Goal: Information Seeking & Learning: Check status

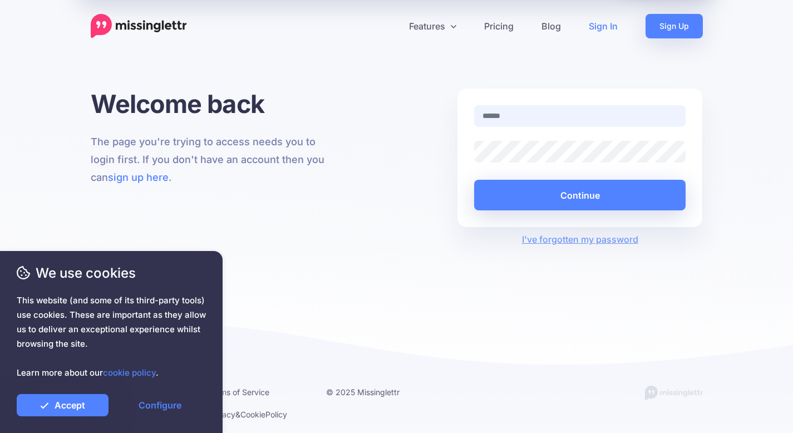
type input "**********"
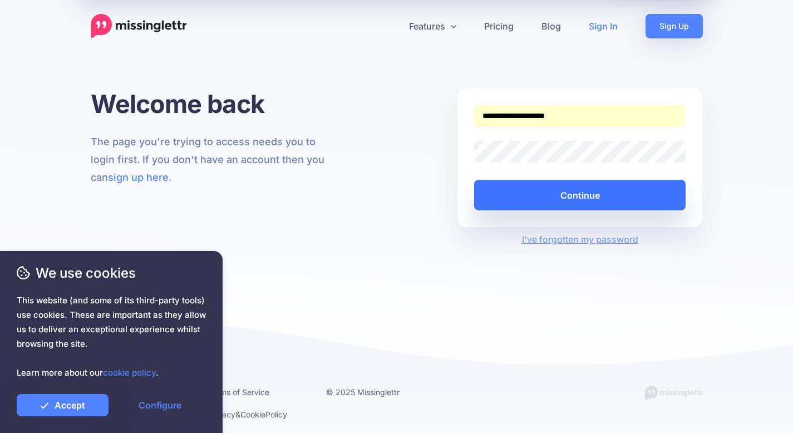
click at [543, 194] on button "Continue" at bounding box center [580, 195] width 212 height 31
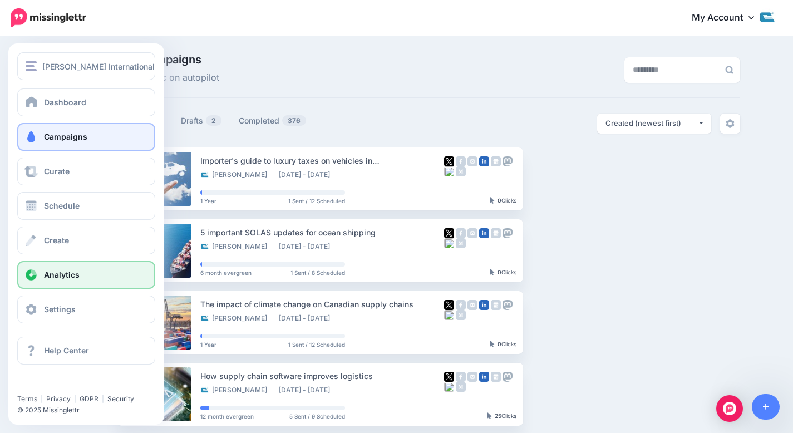
click at [42, 277] on link "Analytics" at bounding box center [86, 275] width 138 height 28
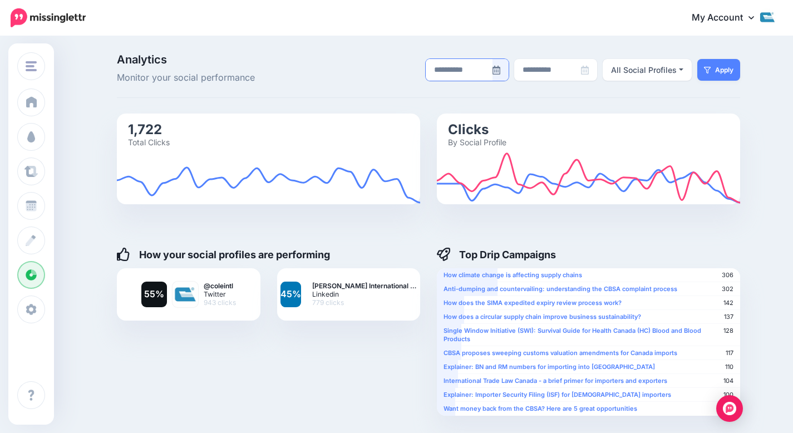
click at [506, 72] on div at bounding box center [500, 70] width 17 height 22
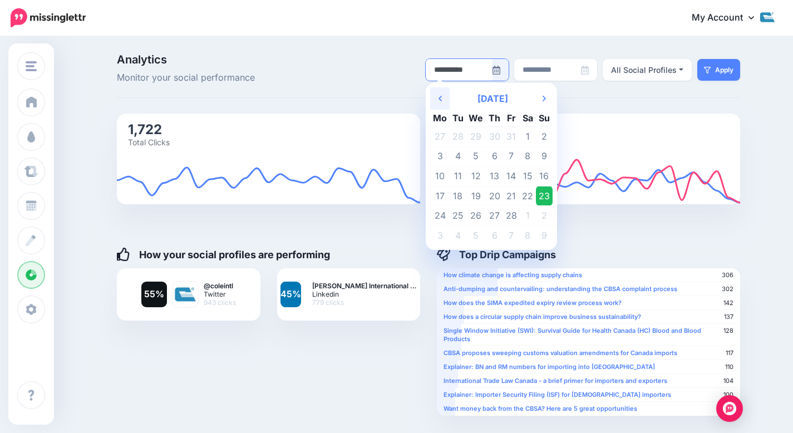
click at [442, 99] on icon "Previous Month" at bounding box center [440, 98] width 3 height 9
click at [557, 100] on div "Previous Month December 2024 Next Month Mo Tu We Th Fr Sa Su 25 26 27 28 29 30 …" at bounding box center [491, 166] width 131 height 166
click at [546, 98] on icon "Next Month" at bounding box center [544, 98] width 3 height 9
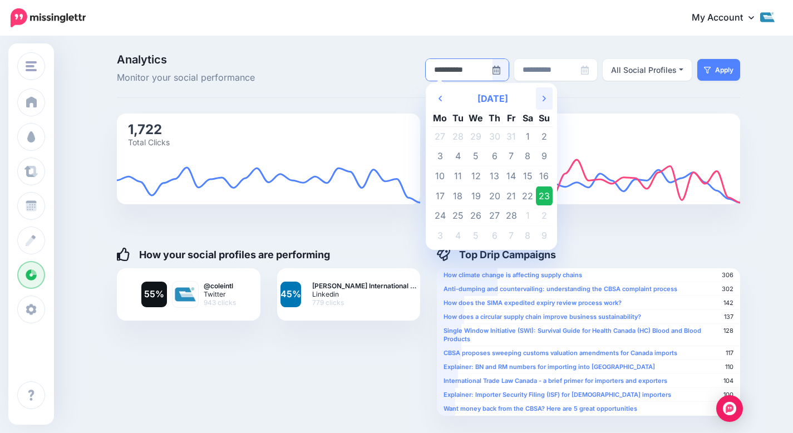
click at [546, 98] on icon "Next Month" at bounding box center [544, 98] width 3 height 9
click at [466, 132] on td "1" at bounding box center [458, 137] width 17 height 20
type input "**********"
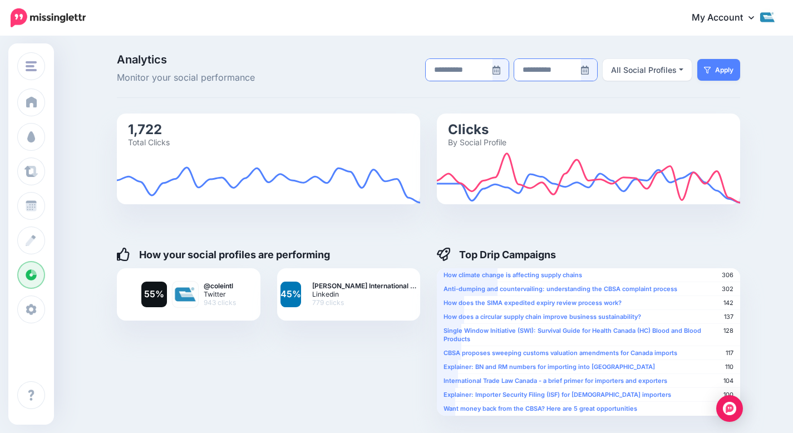
click at [588, 70] on icon at bounding box center [585, 70] width 8 height 9
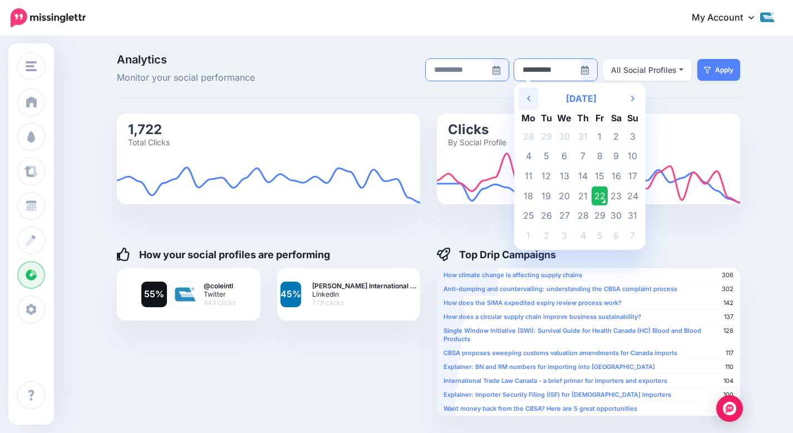
click at [529, 102] on th "Previous Month" at bounding box center [528, 98] width 19 height 22
click at [537, 234] on td "30" at bounding box center [528, 235] width 19 height 19
type input "**********"
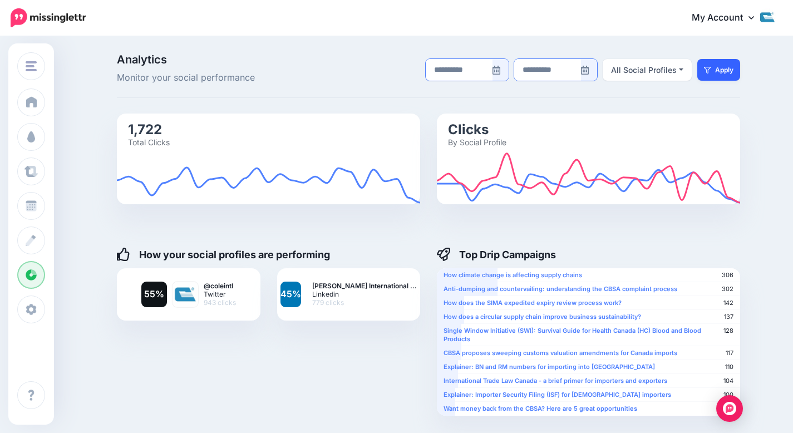
click at [711, 73] on icon "submit" at bounding box center [707, 70] width 7 height 7
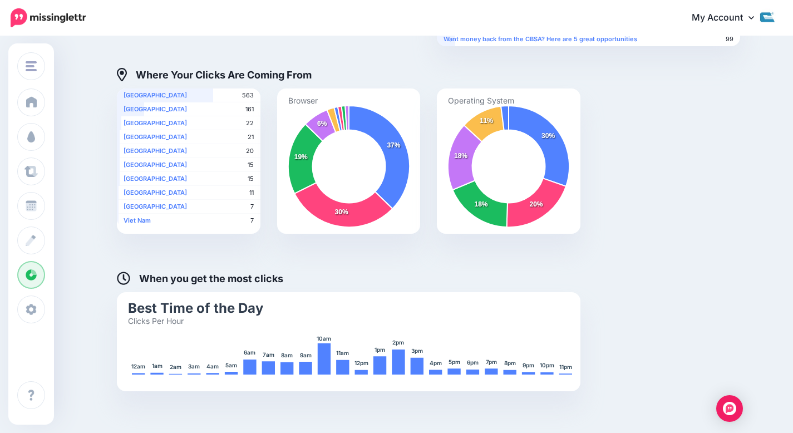
scroll to position [369, 0]
